Goal: Transaction & Acquisition: Purchase product/service

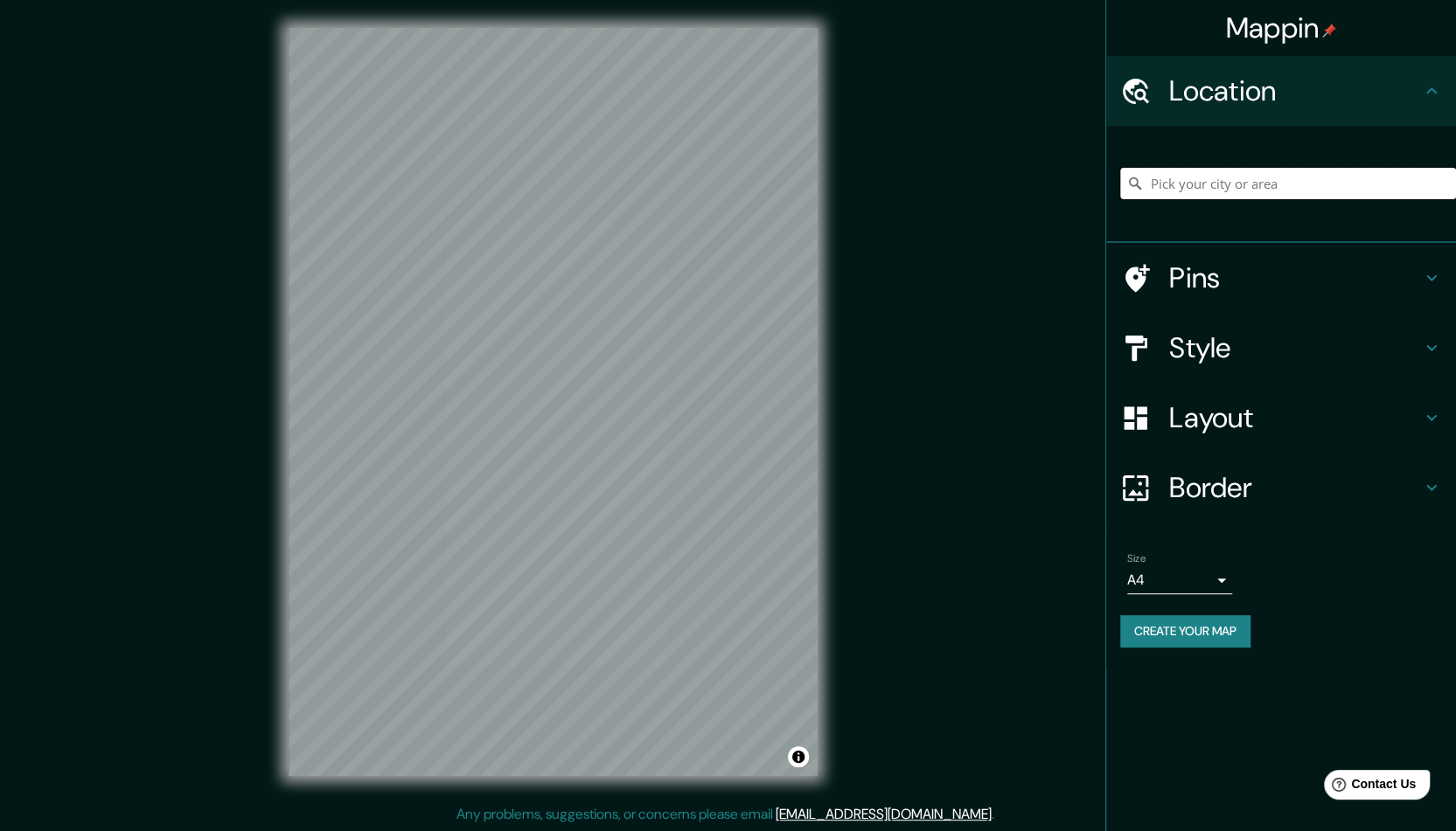
click at [1196, 183] on input "Pick your city or area" at bounding box center [1288, 184] width 336 height 32
paste input "Hda. de La Calerilla 1498"
click at [1329, 188] on input "[GEOGRAPHIC_DATA], [GEOGRAPHIC_DATA], [GEOGRAPHIC_DATA]" at bounding box center [1288, 184] width 336 height 32
click at [1244, 184] on input "[GEOGRAPHIC_DATA], [GEOGRAPHIC_DATA], [GEOGRAPHIC_DATA]" at bounding box center [1288, 184] width 336 height 32
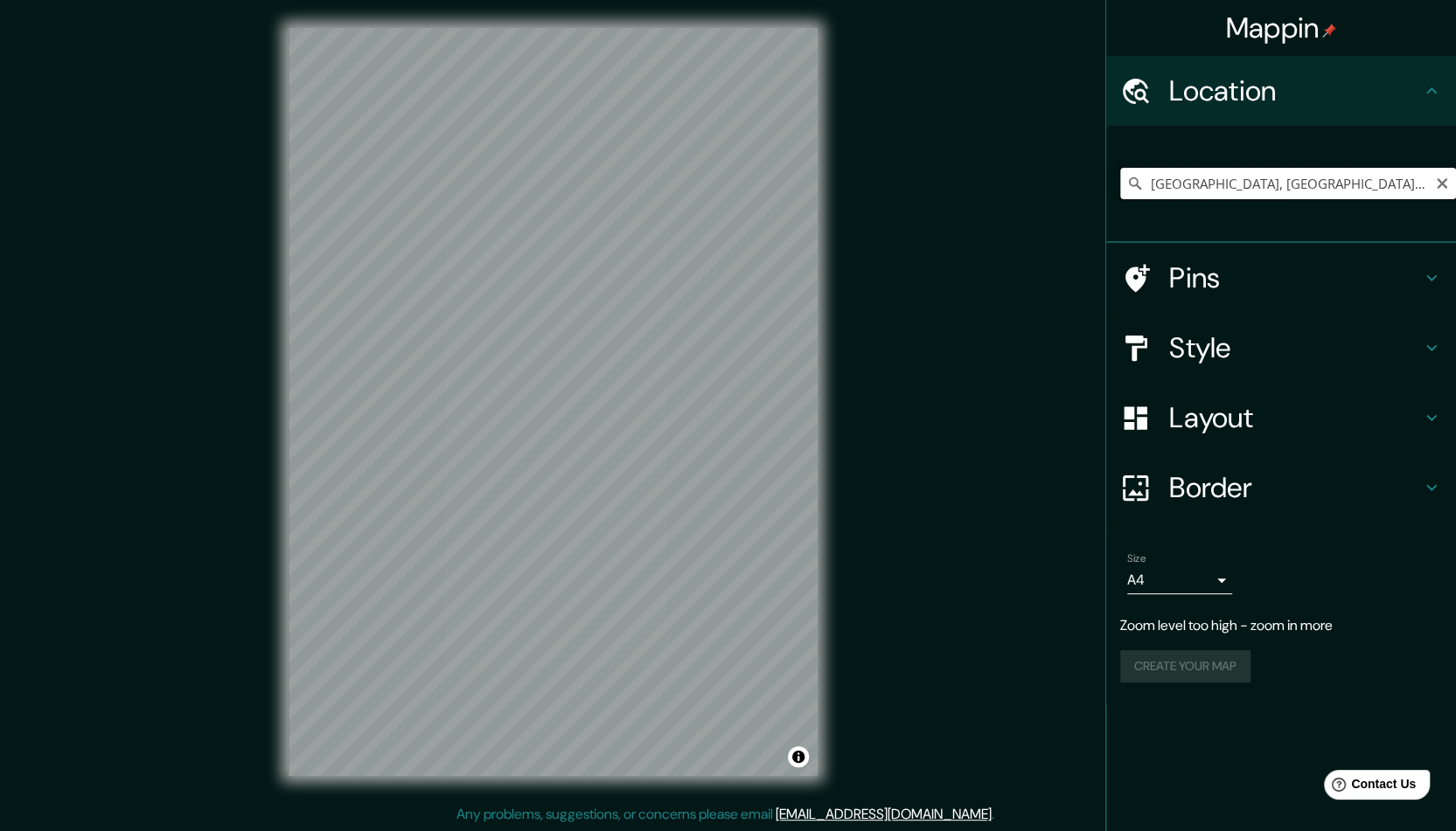
click at [1244, 184] on input "[GEOGRAPHIC_DATA], [GEOGRAPHIC_DATA], [GEOGRAPHIC_DATA]" at bounding box center [1288, 184] width 336 height 32
paste input "Hda. de La Calerilla 1498"
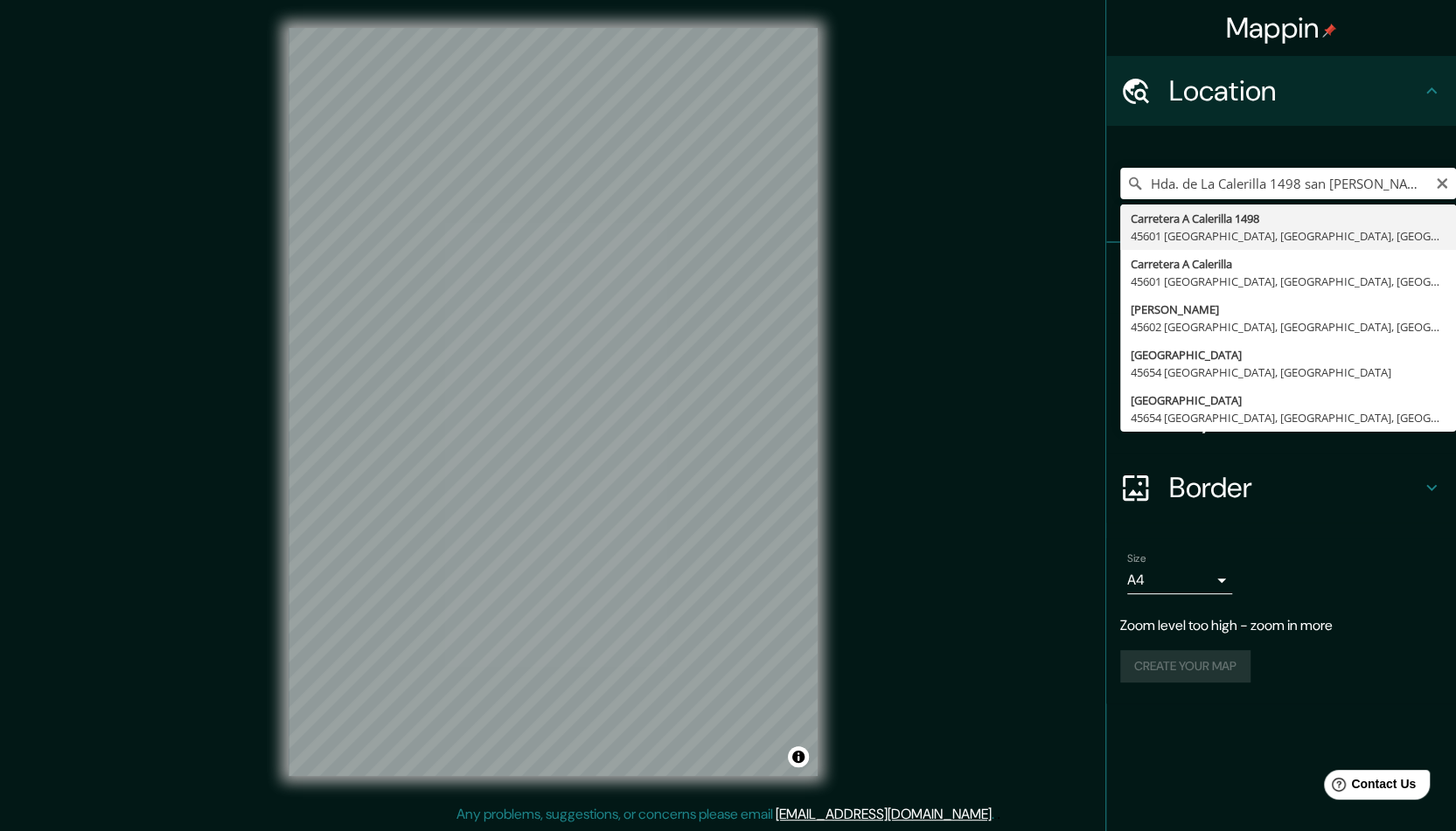
type input "Carretera A [GEOGRAPHIC_DATA] [GEOGRAPHIC_DATA], [GEOGRAPHIC_DATA], [GEOGRAPHIC…"
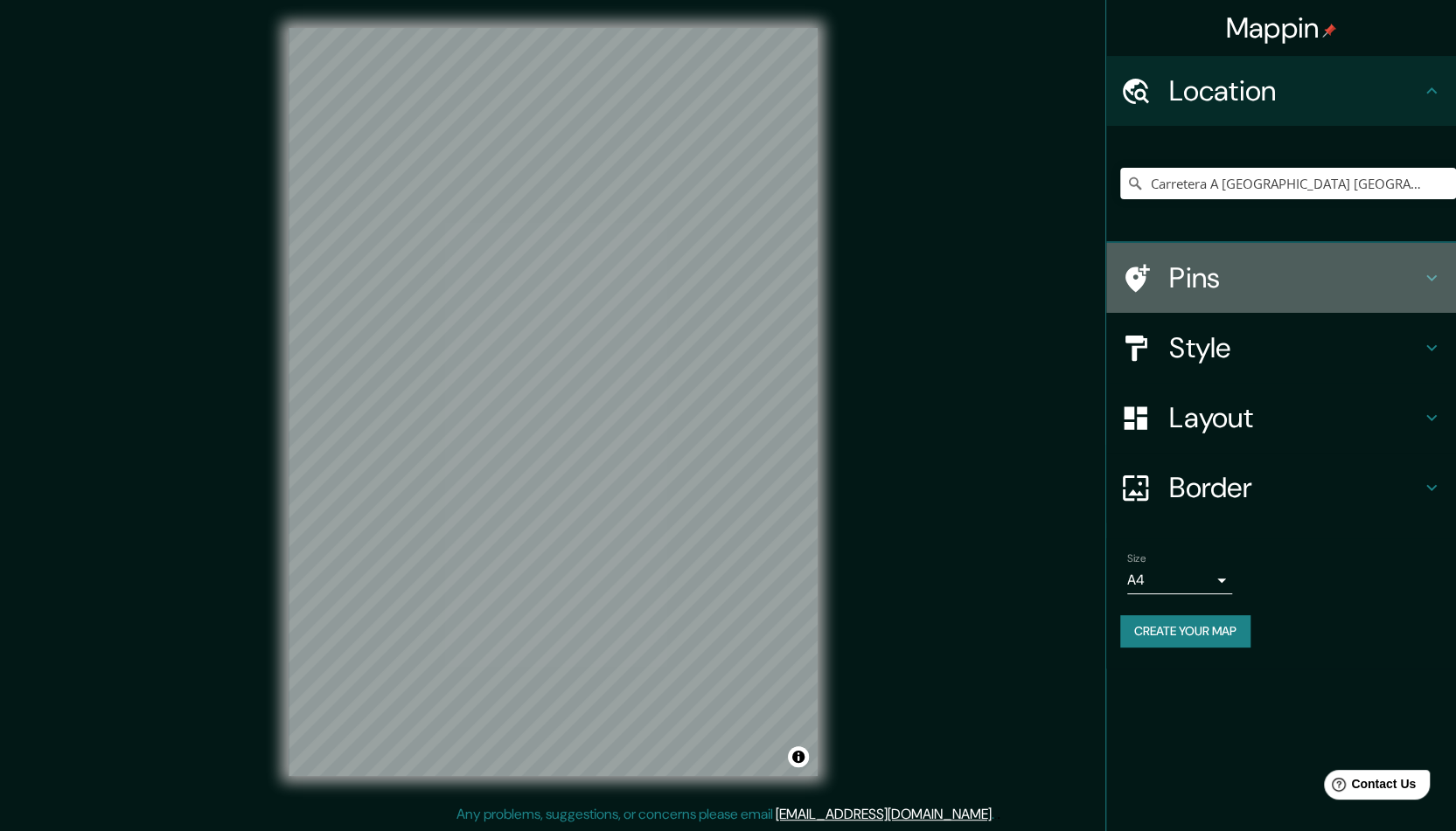
click at [1355, 277] on h4 "Pins" at bounding box center [1295, 278] width 252 height 35
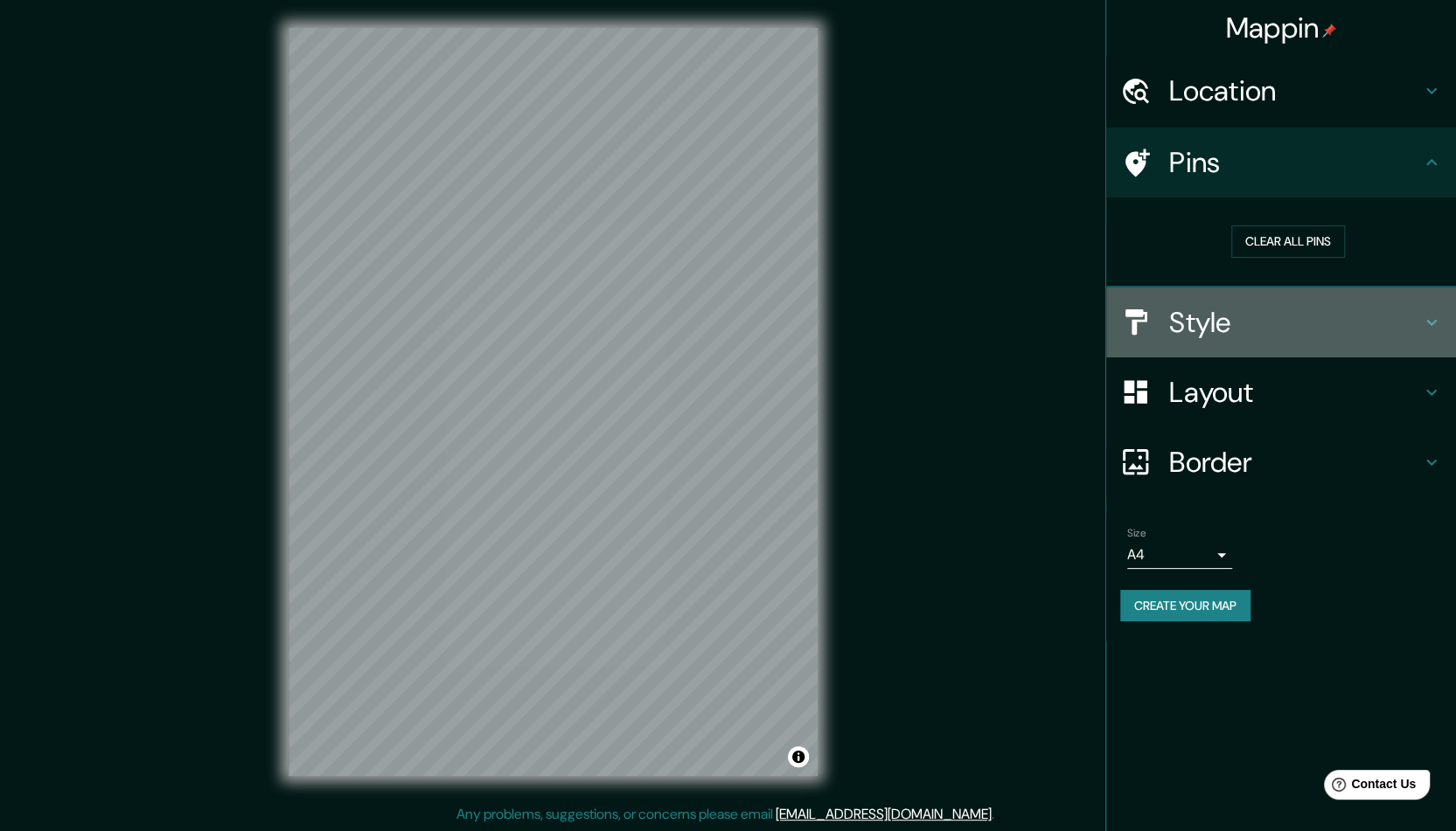
click at [1298, 328] on h4 "Style" at bounding box center [1295, 322] width 252 height 35
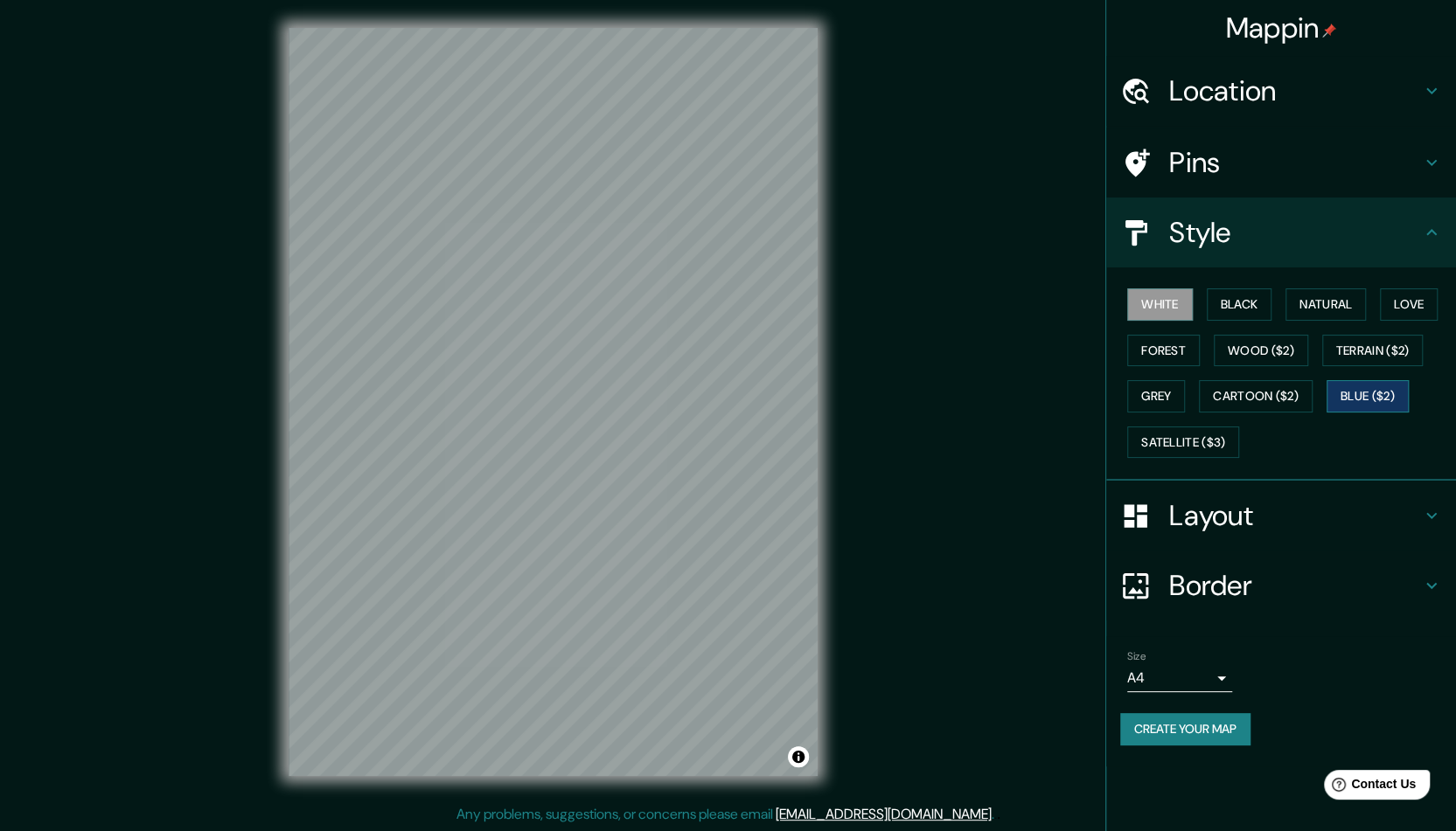
click at [1369, 393] on button "Blue ($2)" at bounding box center [1367, 397] width 82 height 32
